Goal: Task Accomplishment & Management: Complete application form

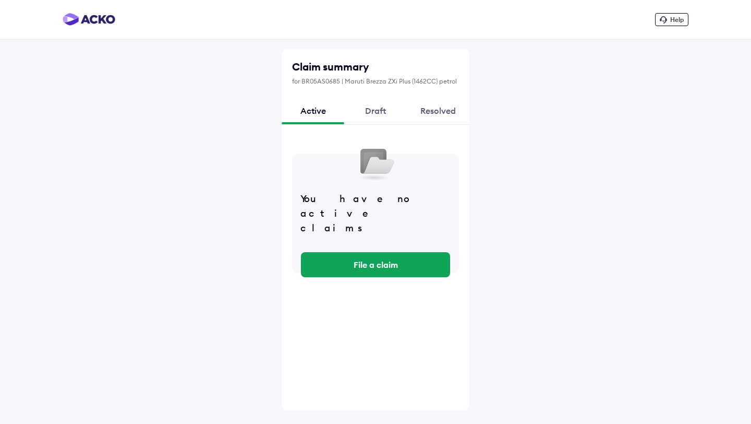
click at [380, 112] on div "Draft" at bounding box center [375, 111] width 63 height 28
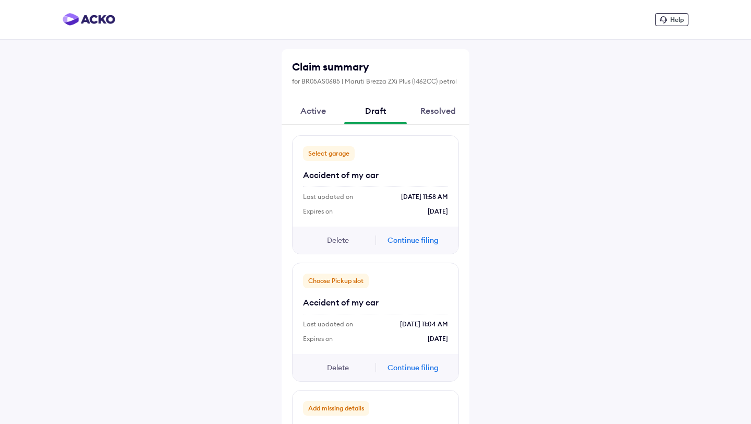
click at [394, 250] on div "Delete Continue filing" at bounding box center [376, 239] width 166 height 27
click at [400, 243] on button "Continue filing" at bounding box center [413, 239] width 63 height 11
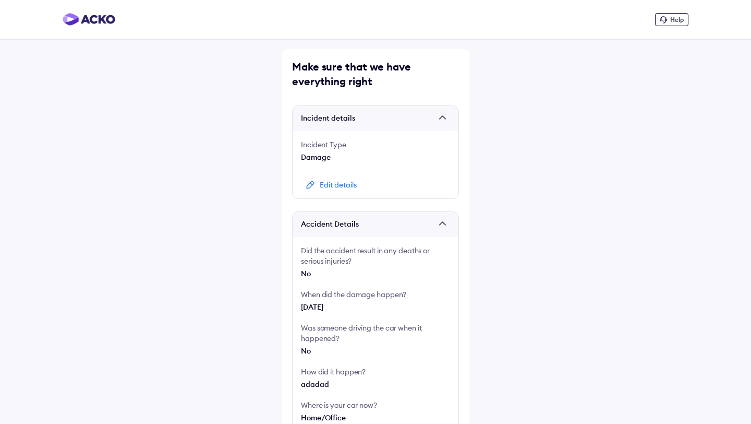
scroll to position [198, 0]
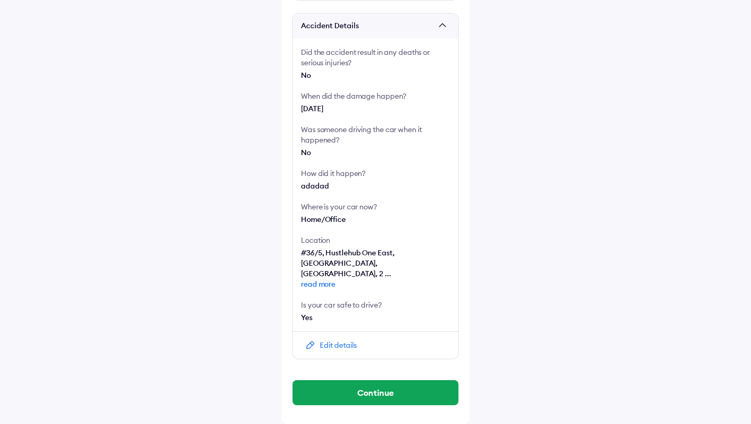
click at [342, 341] on div "Edit details" at bounding box center [338, 345] width 37 height 10
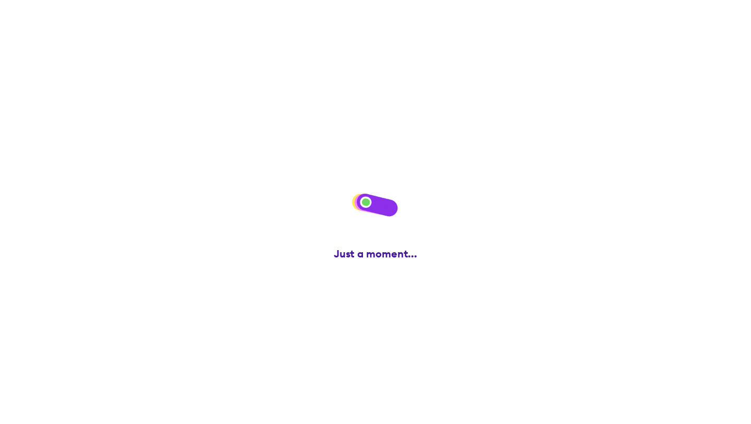
scroll to position [0, 0]
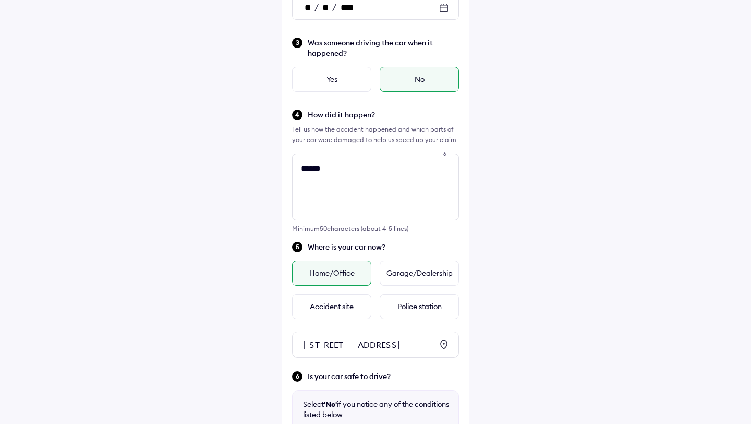
scroll to position [333, 0]
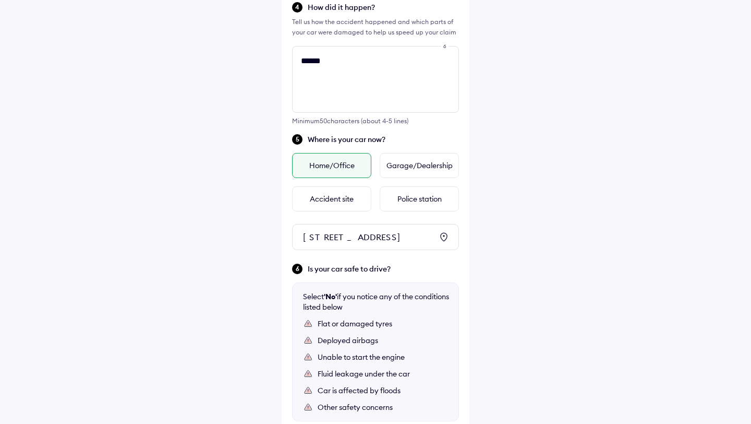
click at [344, 164] on div "Home/Office" at bounding box center [331, 165] width 79 height 25
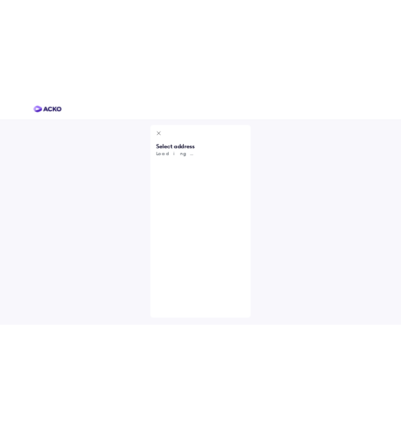
scroll to position [0, 0]
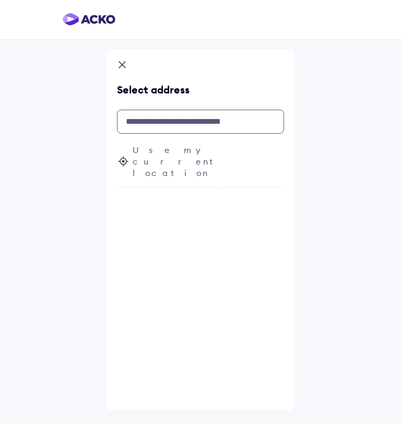
click at [165, 117] on input "text" at bounding box center [200, 122] width 167 height 24
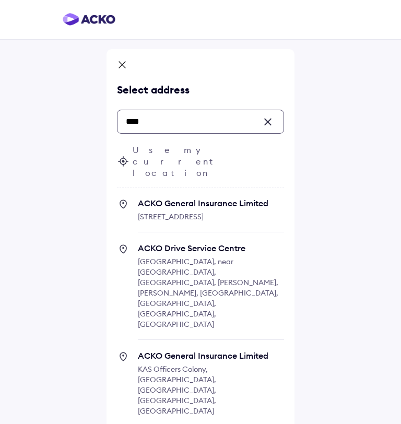
type input "****"
